Goal: Information Seeking & Learning: Learn about a topic

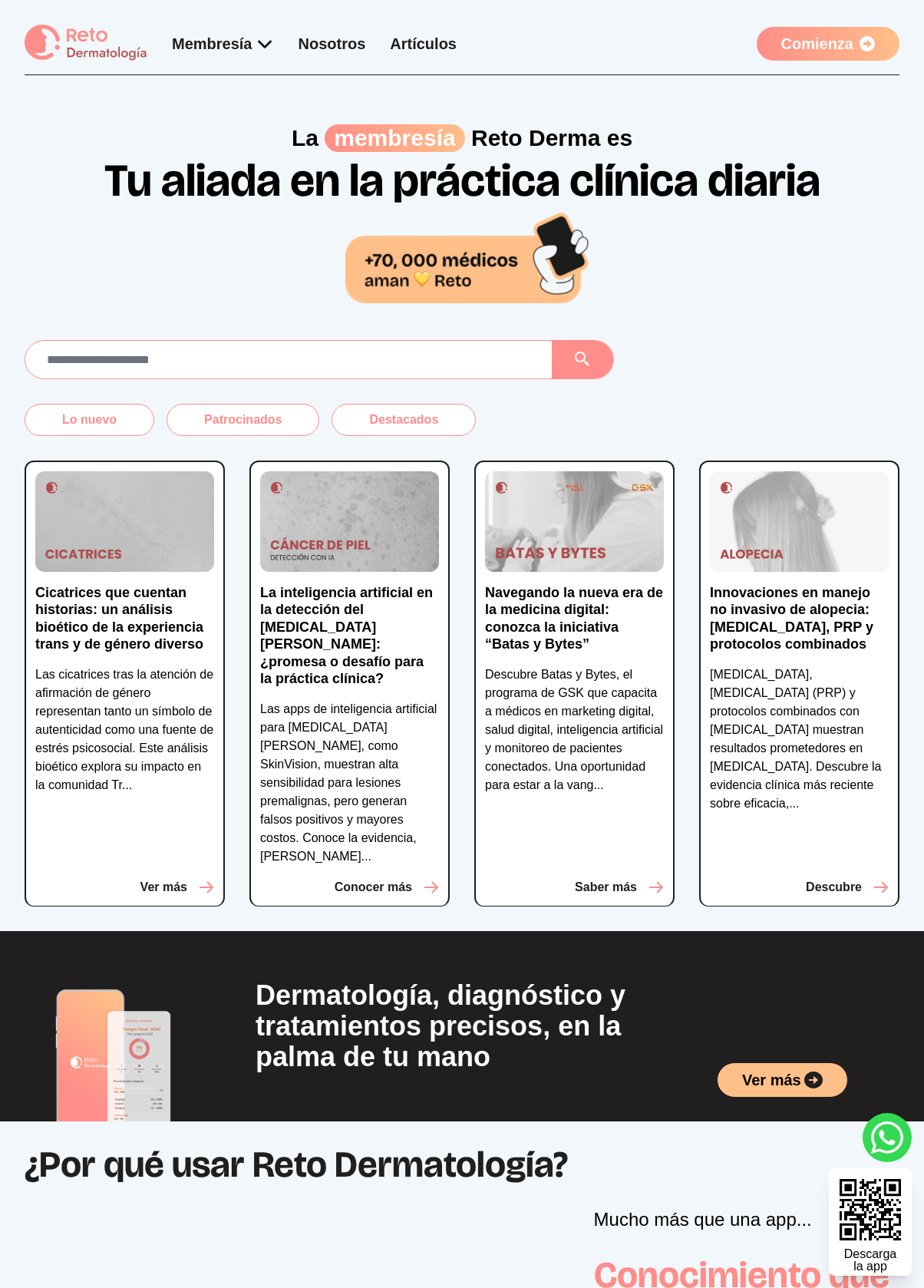
click at [349, 625] on span "La inteligencia artificial en la detección del [MEDICAL_DATA][PERSON_NAME]: ¿pr…" at bounding box center [346, 636] width 173 height 102
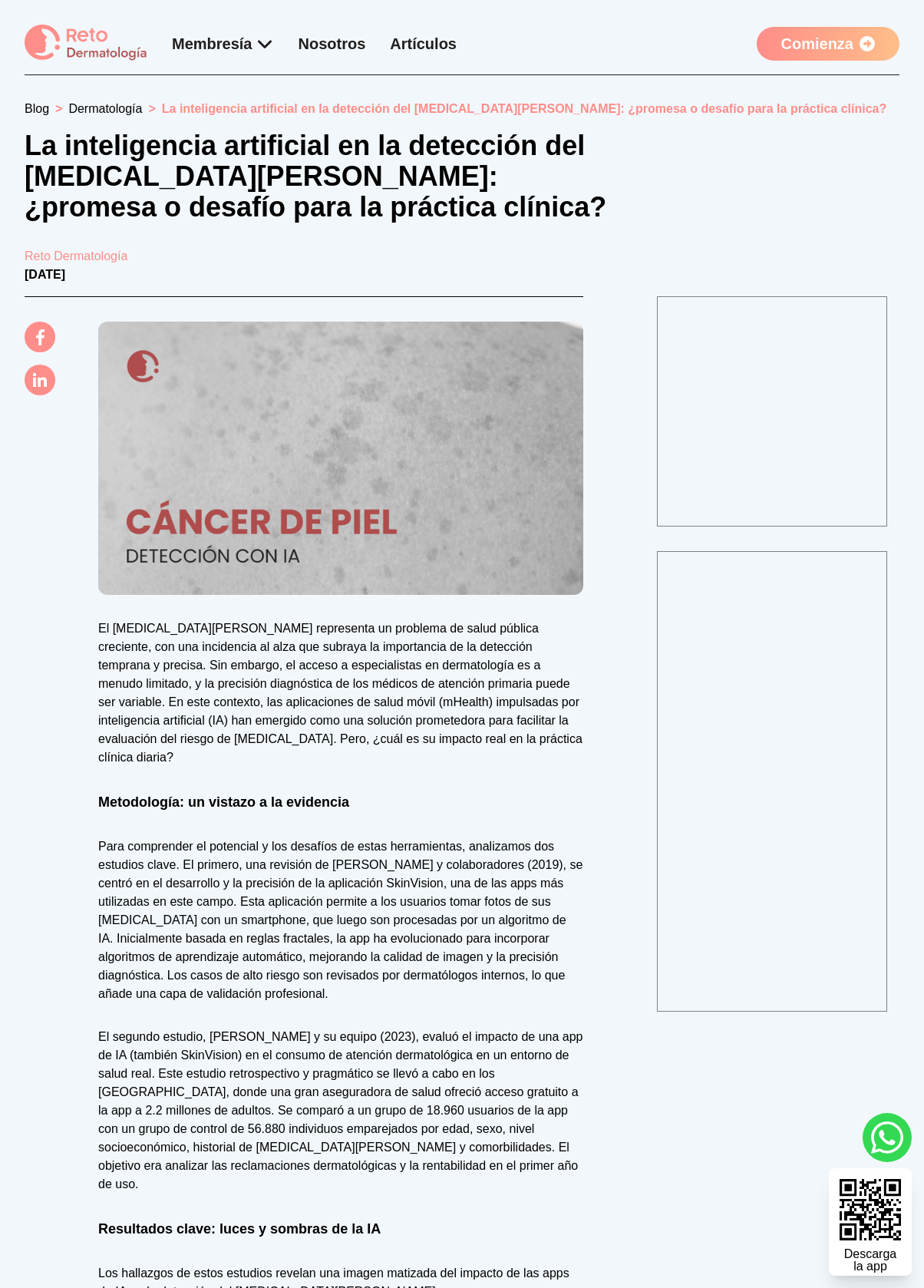
click at [86, 43] on img at bounding box center [86, 43] width 123 height 38
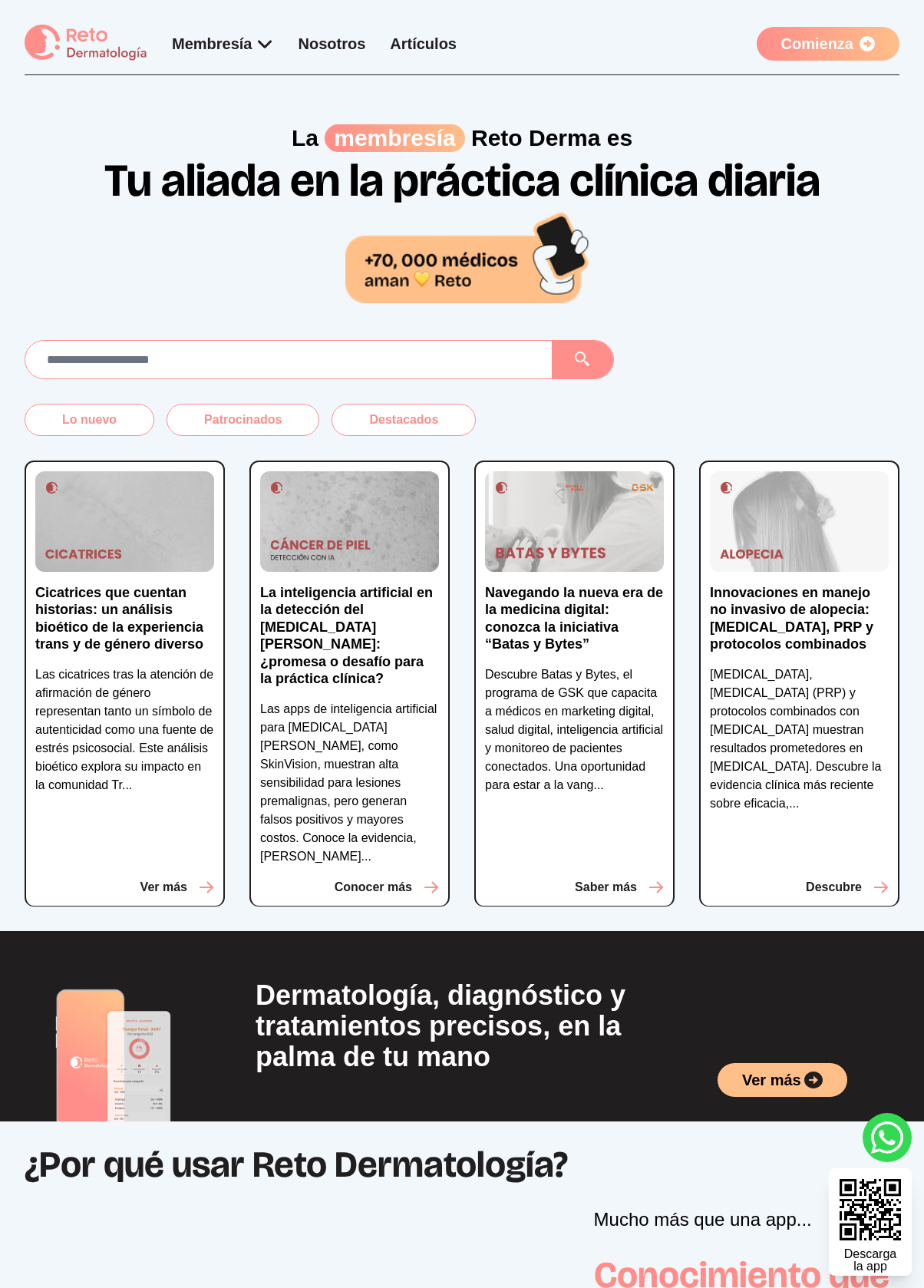
click at [124, 625] on span "Cicatrices que cuentan historias: un análisis bioético de la experiencia trans …" at bounding box center [119, 618] width 168 height 68
